Goal: Navigation & Orientation: Find specific page/section

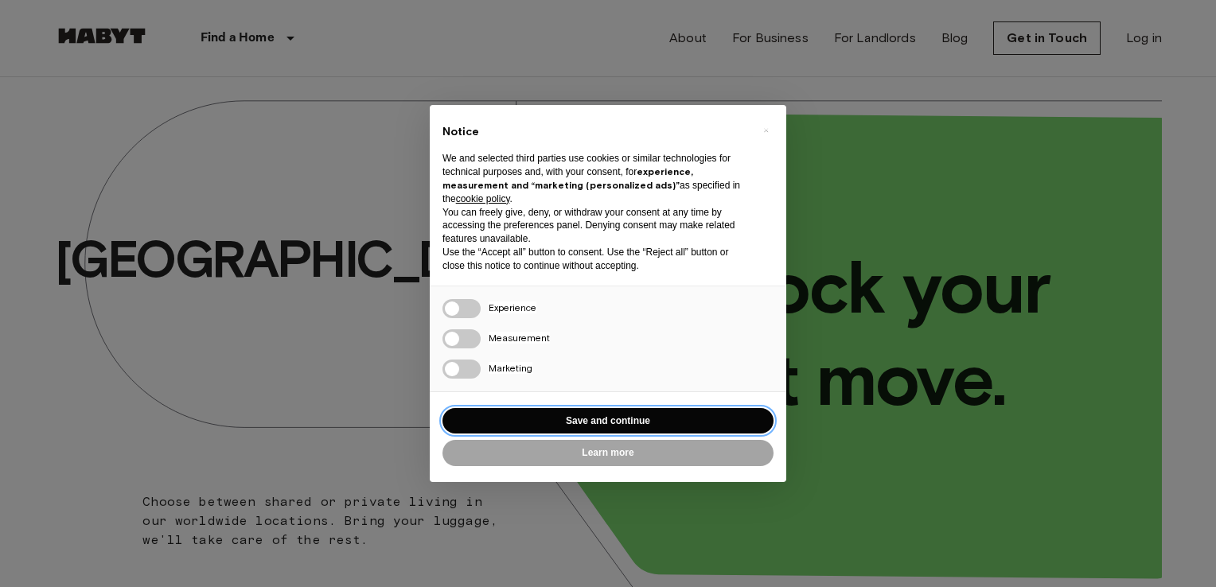
click at [669, 419] on button "Save and continue" at bounding box center [608, 421] width 331 height 26
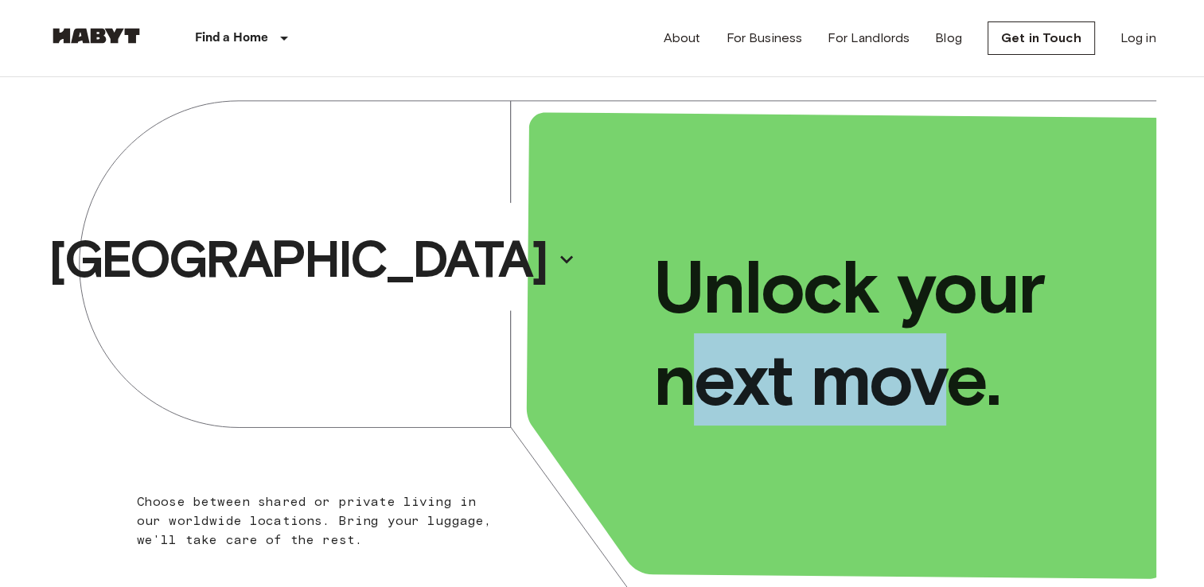
drag, startPoint x: 810, startPoint y: 390, endPoint x: 933, endPoint y: 393, distance: 122.6
click at [933, 393] on p "Unlock your next move." at bounding box center [892, 333] width 478 height 185
drag, startPoint x: 933, startPoint y: 393, endPoint x: 777, endPoint y: 374, distance: 157.2
click at [777, 374] on p "Unlock your next move." at bounding box center [892, 333] width 478 height 185
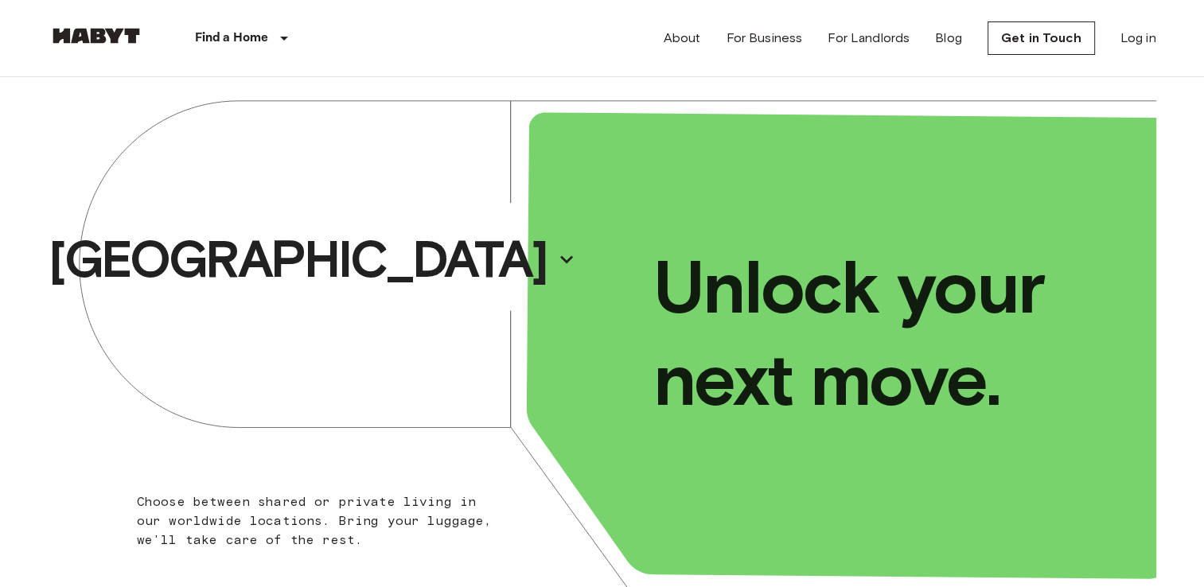
click at [937, 152] on div "Unlock your next move." at bounding box center [879, 333] width 554 height 544
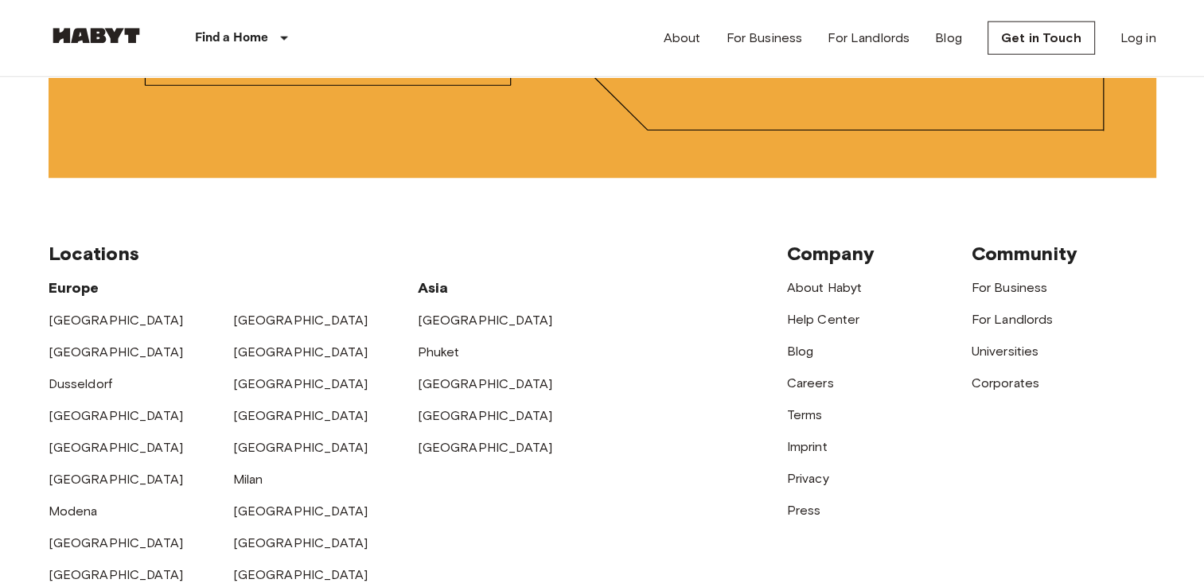
scroll to position [4010, 0]
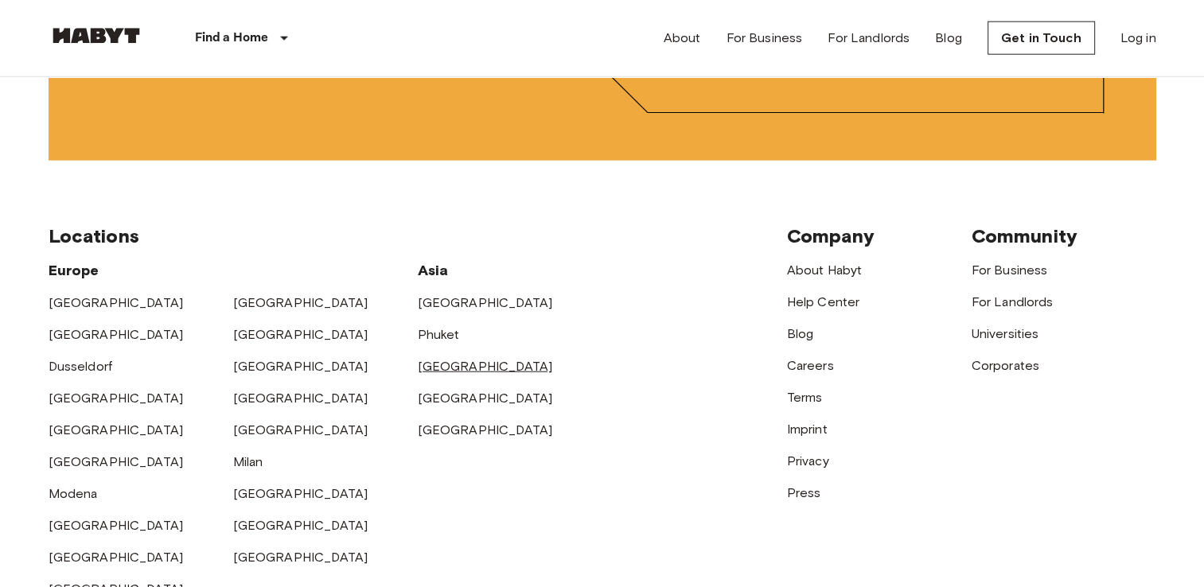
click at [439, 374] on link "[GEOGRAPHIC_DATA]" at bounding box center [485, 366] width 135 height 15
